Goal: Find specific page/section: Find specific page/section

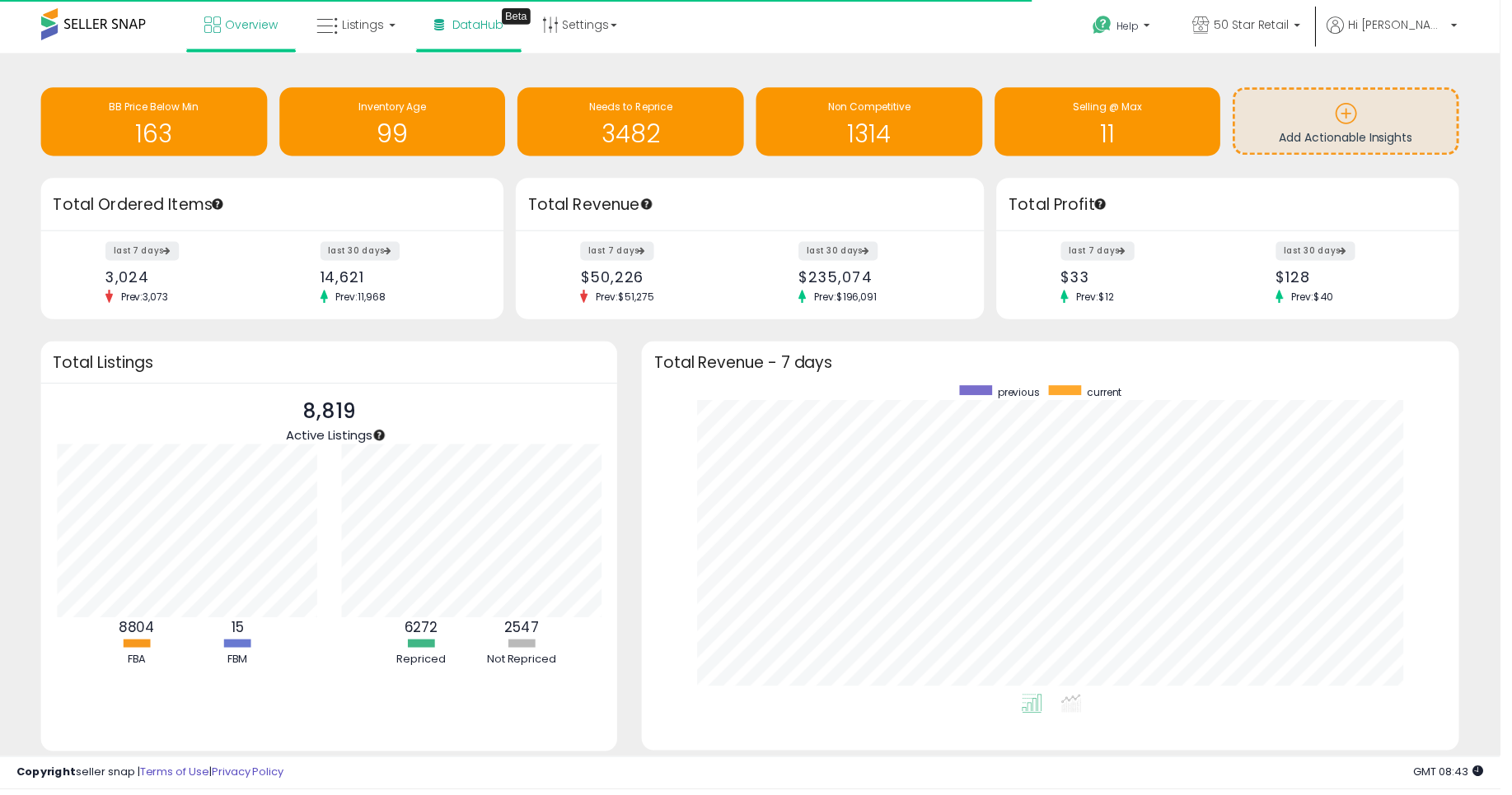
scroll to position [822982, 822989]
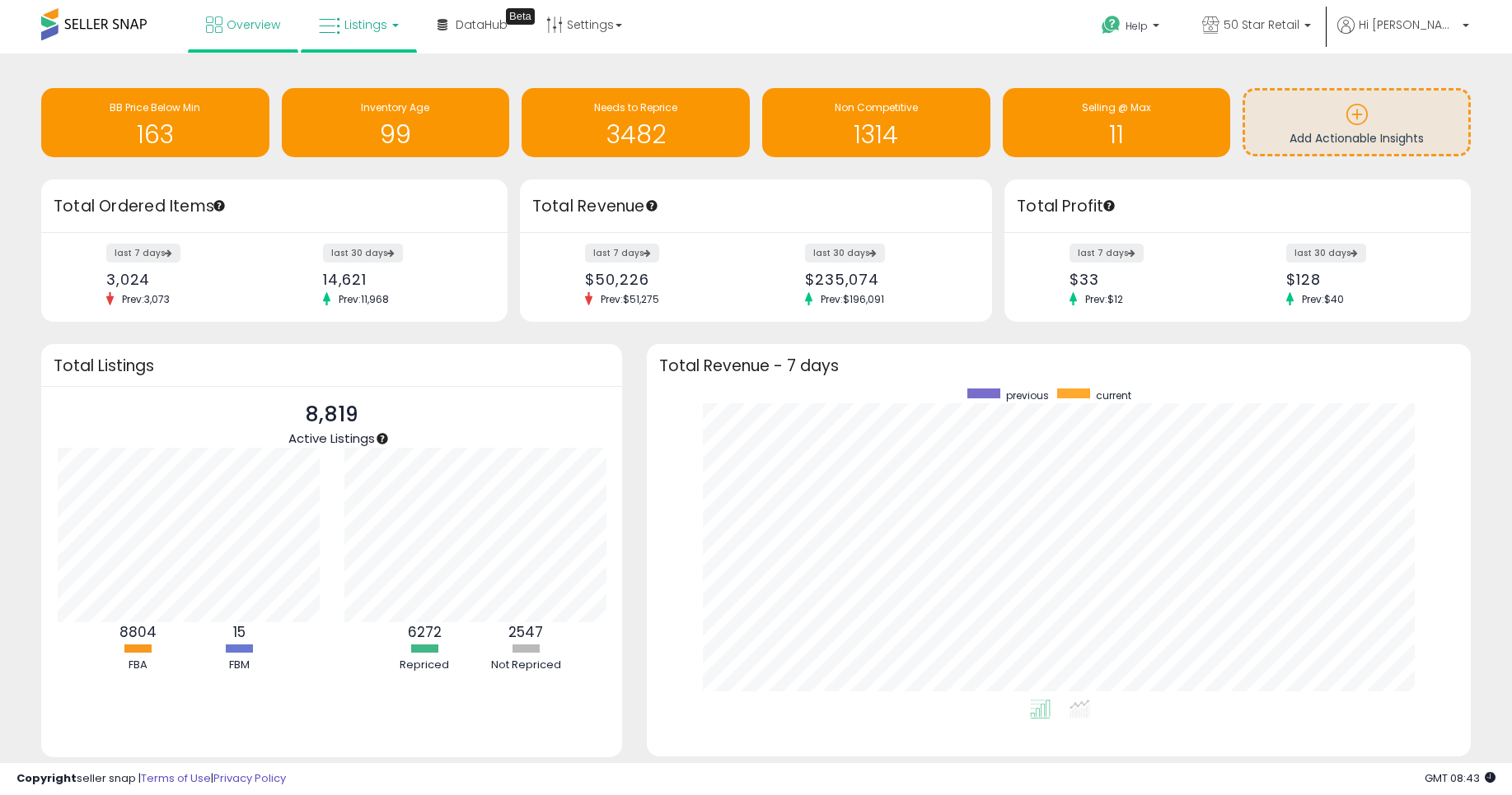
click at [379, 27] on span "Listings" at bounding box center [365, 24] width 43 height 16
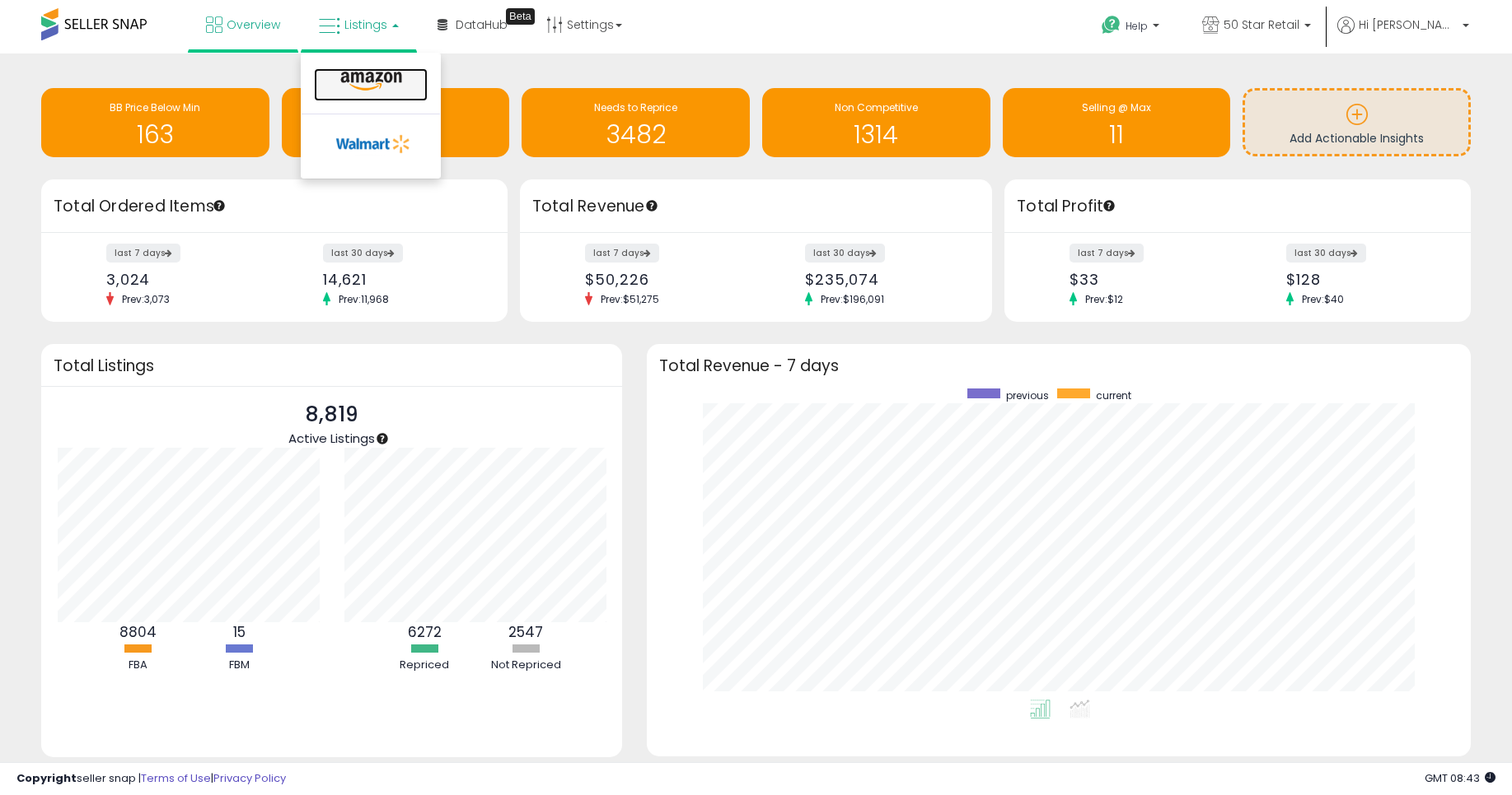
click at [366, 85] on icon at bounding box center [371, 81] width 72 height 22
